Goal: Information Seeking & Learning: Learn about a topic

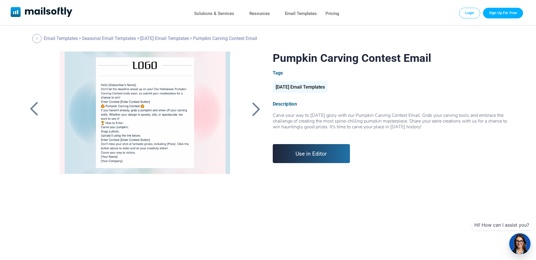
click at [257, 109] on div at bounding box center [256, 109] width 14 height 15
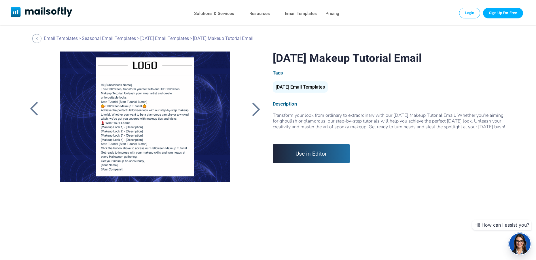
click at [257, 107] on div at bounding box center [256, 109] width 14 height 15
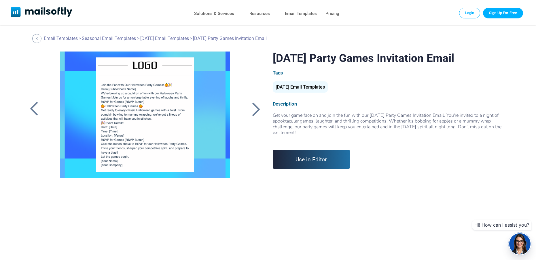
click at [257, 107] on div at bounding box center [256, 109] width 14 height 15
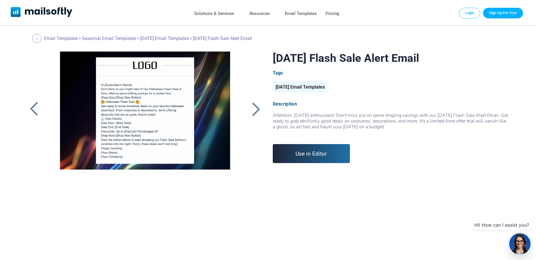
click at [258, 105] on div at bounding box center [256, 109] width 14 height 15
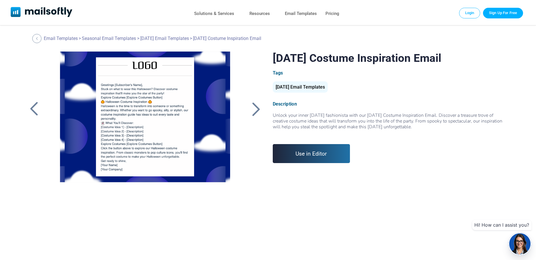
click at [258, 105] on div at bounding box center [256, 109] width 14 height 15
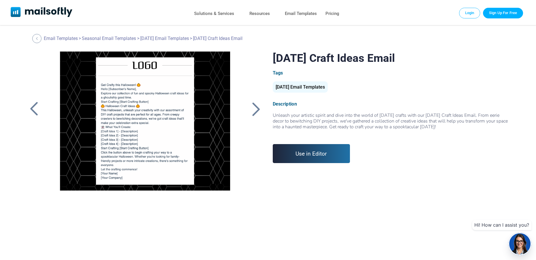
click at [255, 110] on div at bounding box center [256, 109] width 14 height 15
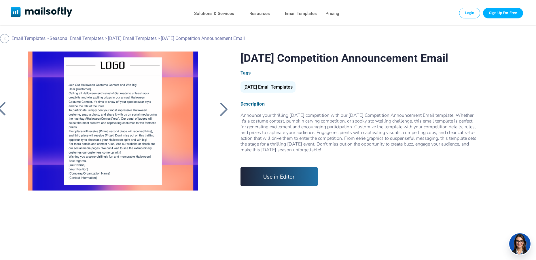
click at [222, 111] on div at bounding box center [224, 109] width 14 height 15
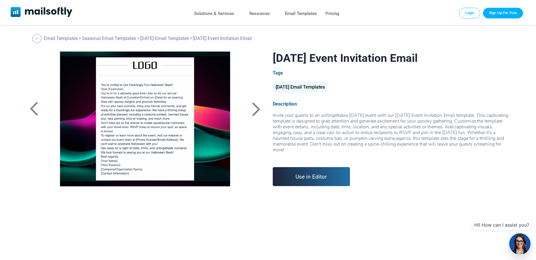
click at [252, 110] on div at bounding box center [256, 109] width 14 height 15
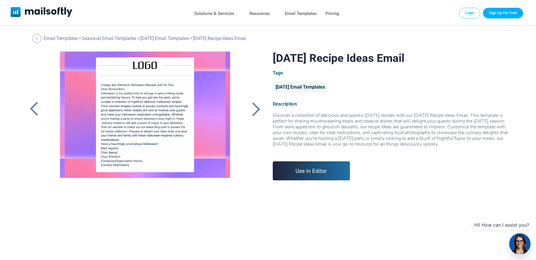
click at [255, 106] on div at bounding box center [256, 109] width 14 height 15
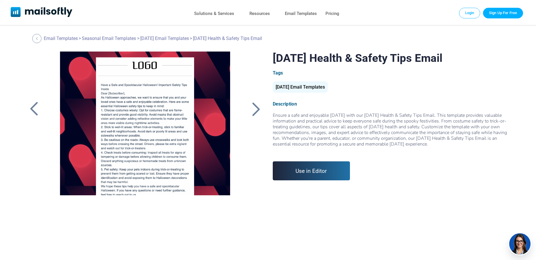
click at [255, 106] on div at bounding box center [256, 109] width 14 height 15
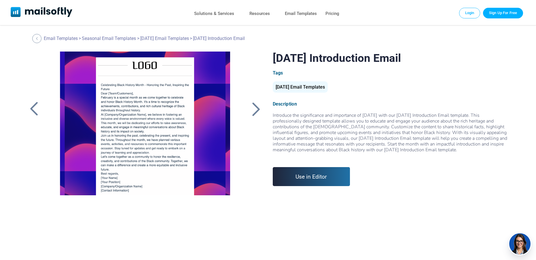
click at [255, 106] on div at bounding box center [256, 109] width 14 height 15
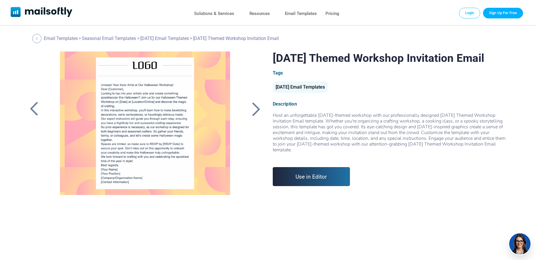
click at [255, 106] on div at bounding box center [256, 109] width 14 height 15
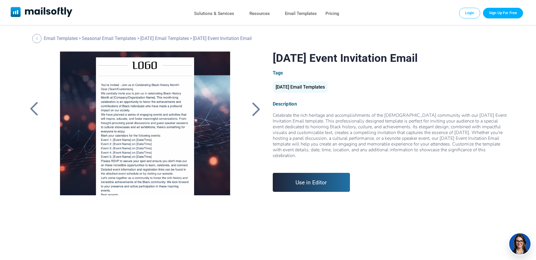
click at [255, 106] on div at bounding box center [256, 109] width 14 height 15
